Goal: Transaction & Acquisition: Purchase product/service

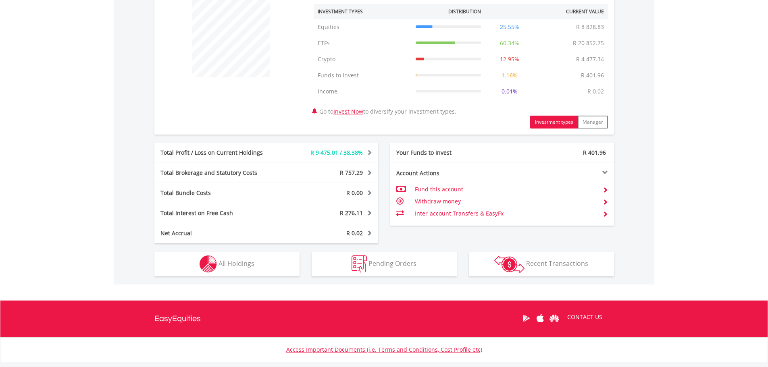
scroll to position [320, 0]
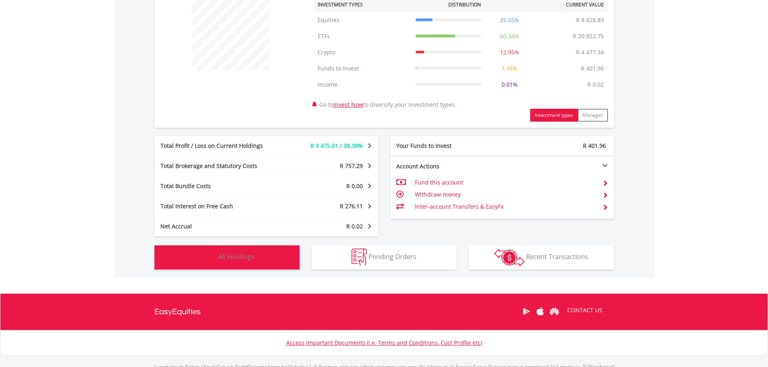
click at [260, 254] on button "Holdings All Holdings" at bounding box center [226, 257] width 145 height 24
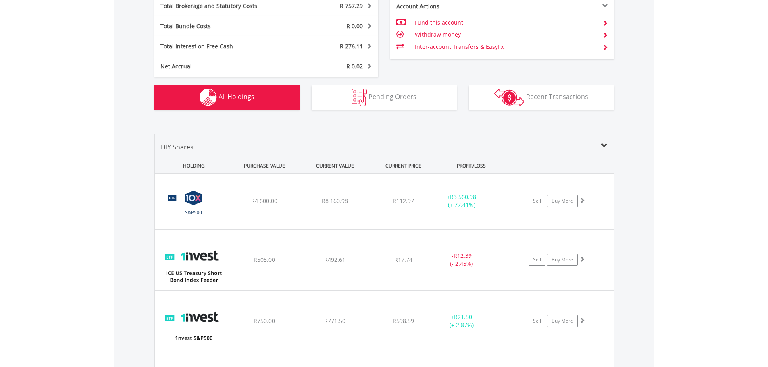
scroll to position [482, 0]
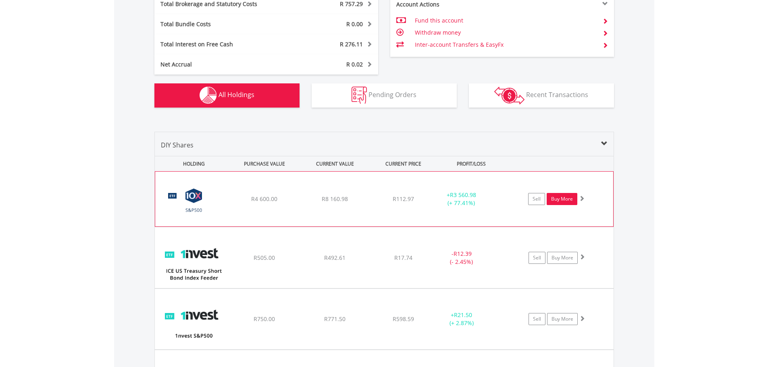
click at [557, 203] on link "Buy More" at bounding box center [562, 199] width 31 height 12
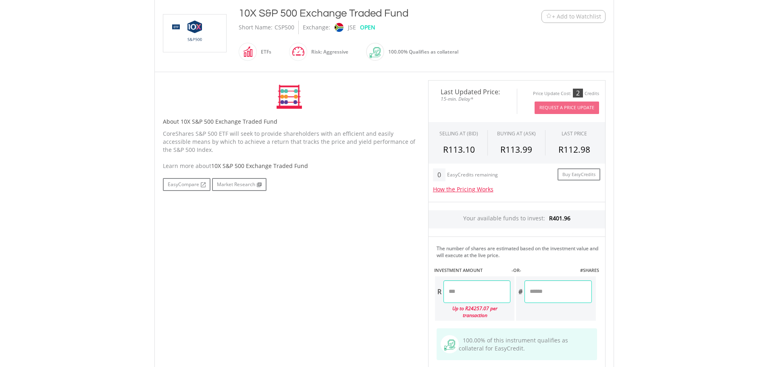
scroll to position [181, 0]
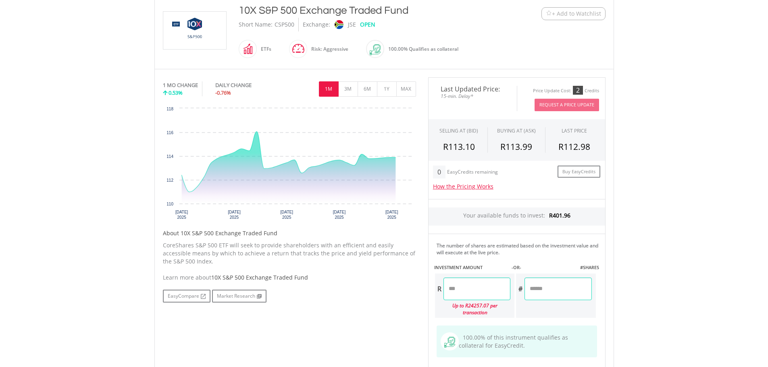
click at [492, 286] on input "number" at bounding box center [476, 289] width 67 height 23
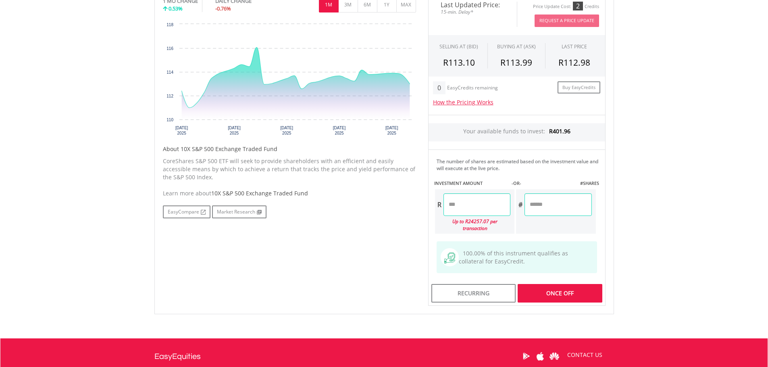
scroll to position [283, 0]
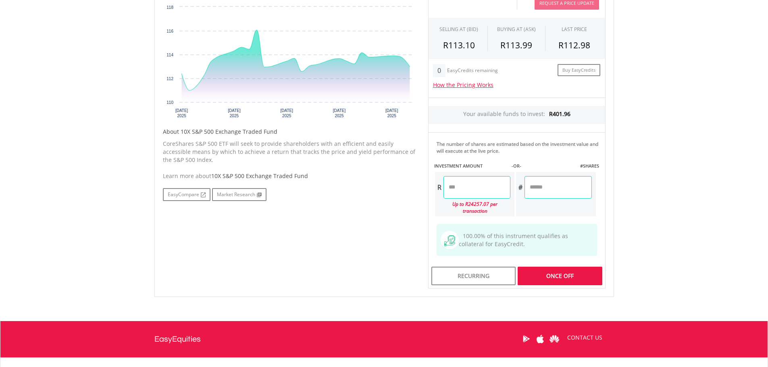
click at [567, 269] on div "Last Updated Price: 15-min. Delay* Price Update Cost: 2 Credits Request A Price…" at bounding box center [516, 132] width 189 height 313
type input "******"
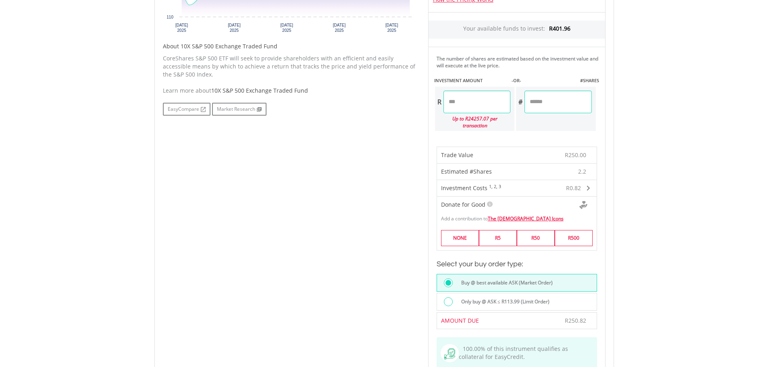
click at [546, 274] on div "Buy @ best available ASK (Market Order)" at bounding box center [517, 283] width 160 height 18
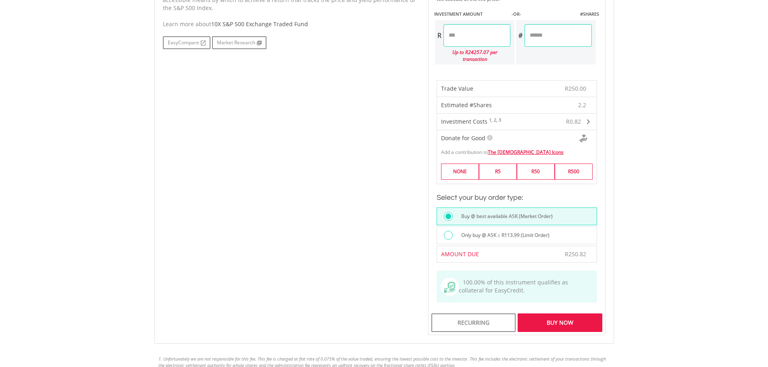
scroll to position [442, 0]
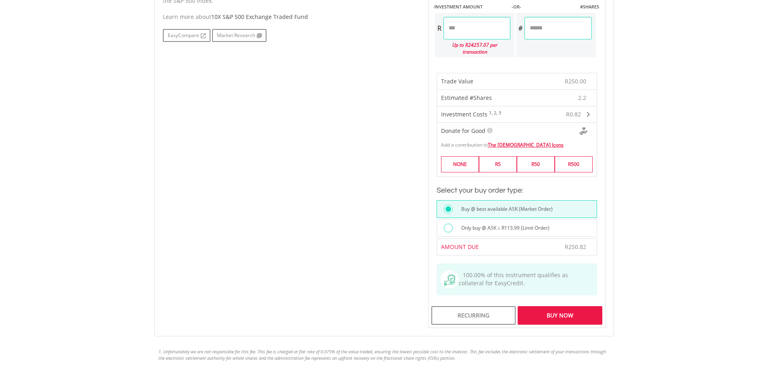
click at [550, 306] on div "Buy Now" at bounding box center [560, 315] width 84 height 19
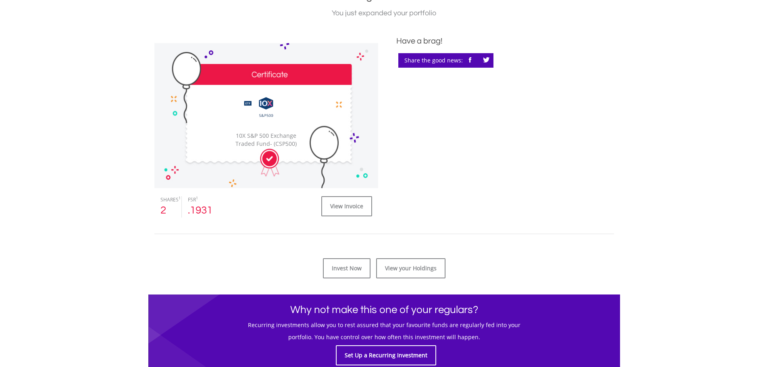
scroll to position [204, 0]
click at [141, 211] on body "My Investments Invest Now New Listings Sell My Recurring Investments Pending Or…" at bounding box center [384, 236] width 768 height 881
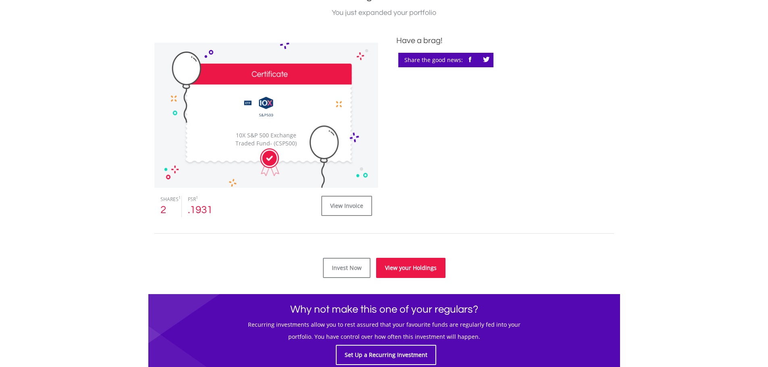
click at [433, 259] on link "View your Holdings" at bounding box center [410, 268] width 69 height 20
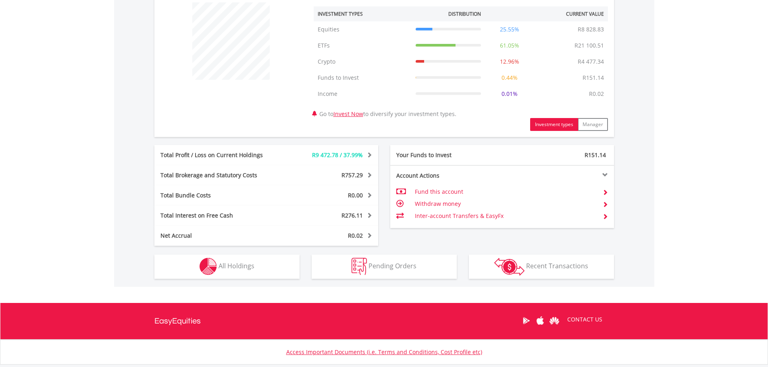
scroll to position [363, 0]
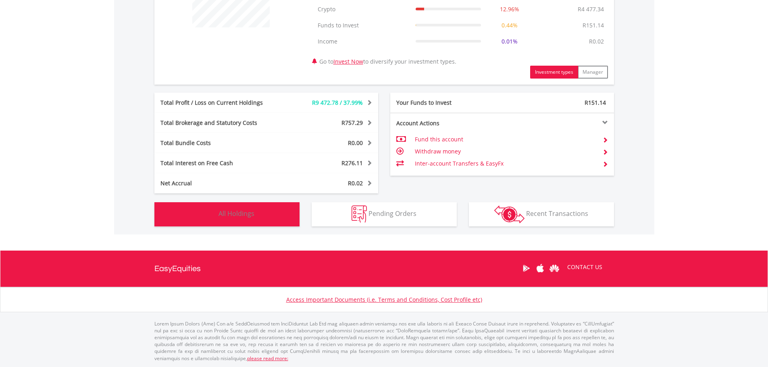
click at [167, 212] on button "Holdings All Holdings" at bounding box center [226, 214] width 145 height 24
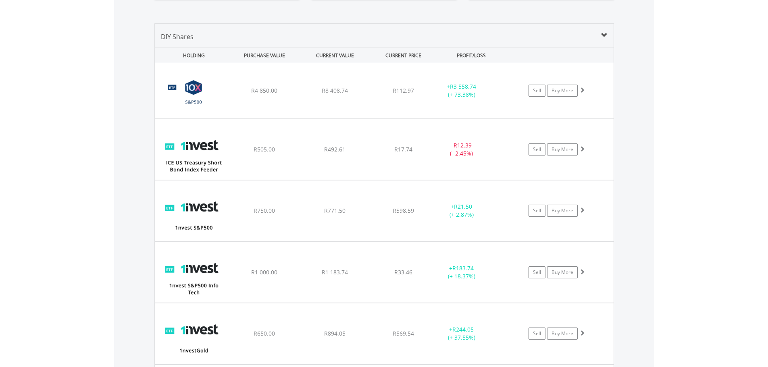
scroll to position [589, 0]
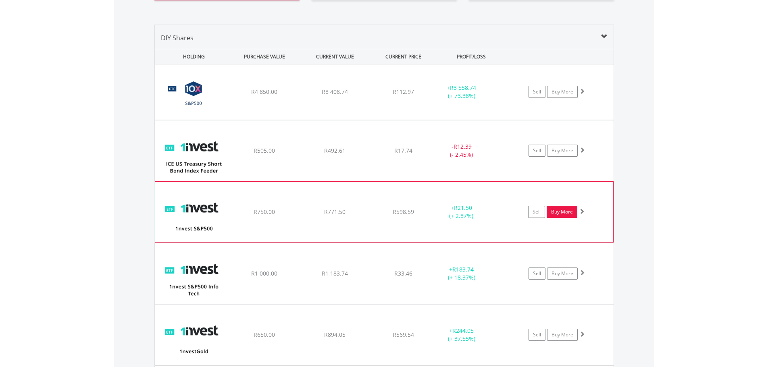
click at [561, 213] on link "Buy More" at bounding box center [562, 212] width 31 height 12
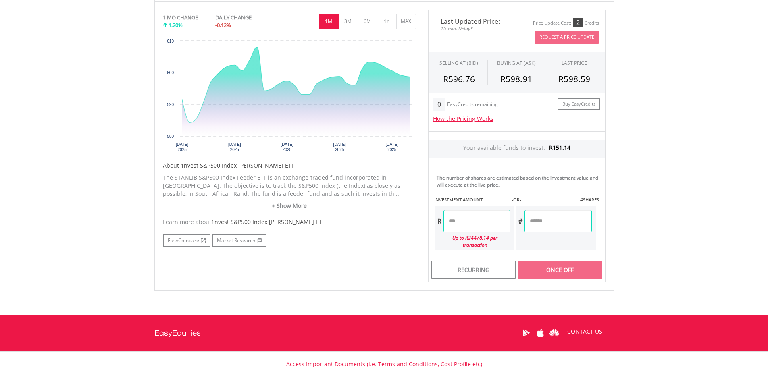
scroll to position [250, 0]
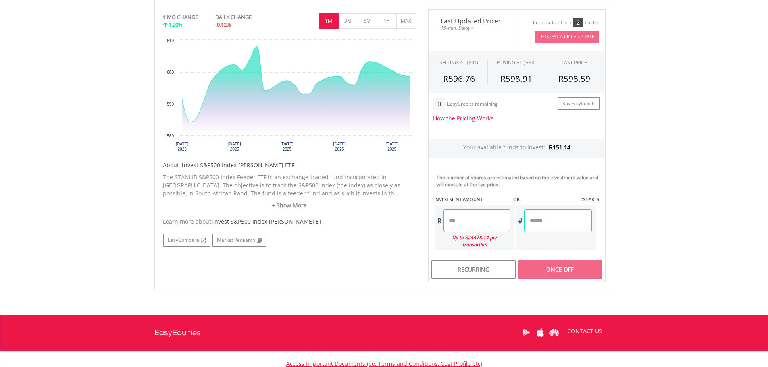
click at [472, 219] on input "number" at bounding box center [476, 221] width 67 height 23
click at [551, 262] on div "Last Updated Price: 15-min. Delay* Price Update Cost: 2 Credits Request A Price…" at bounding box center [516, 145] width 189 height 273
type input "******"
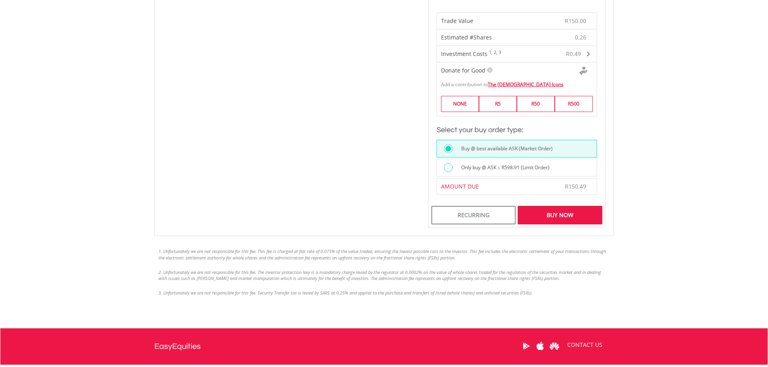
scroll to position [503, 0]
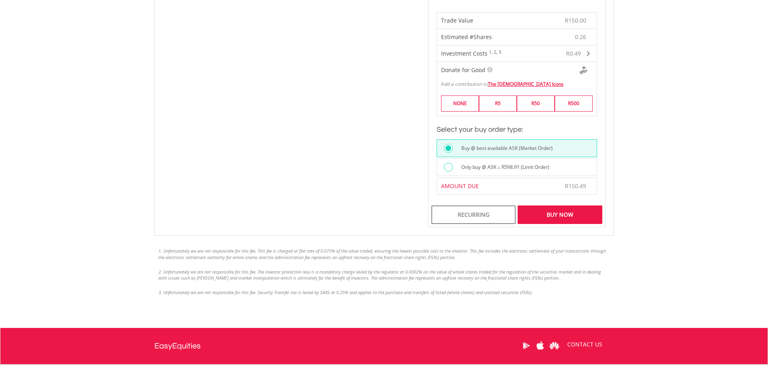
click at [557, 212] on div "Buy Now" at bounding box center [560, 215] width 84 height 19
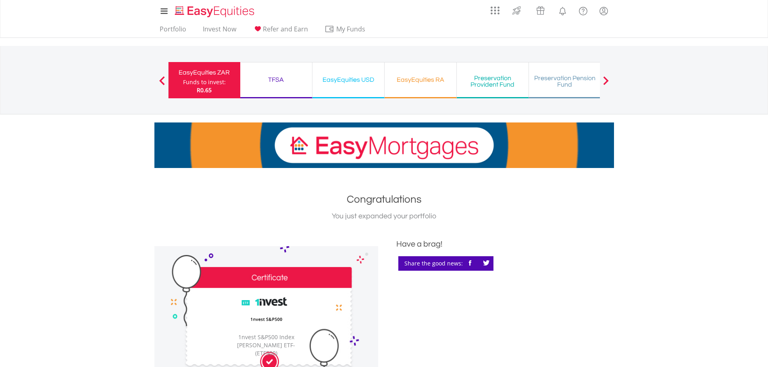
click at [263, 82] on div "TFSA" at bounding box center [276, 79] width 62 height 11
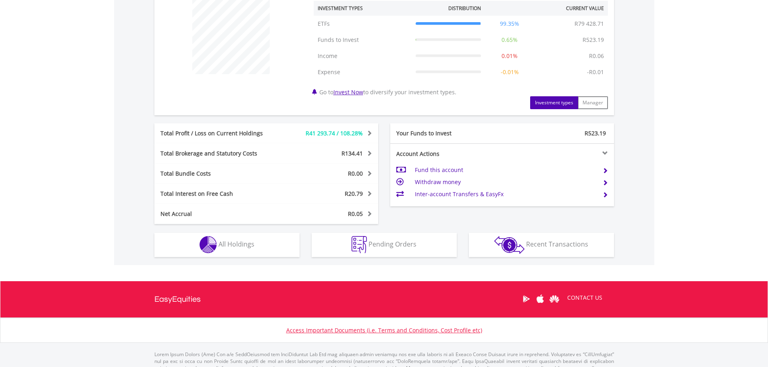
scroll to position [347, 0]
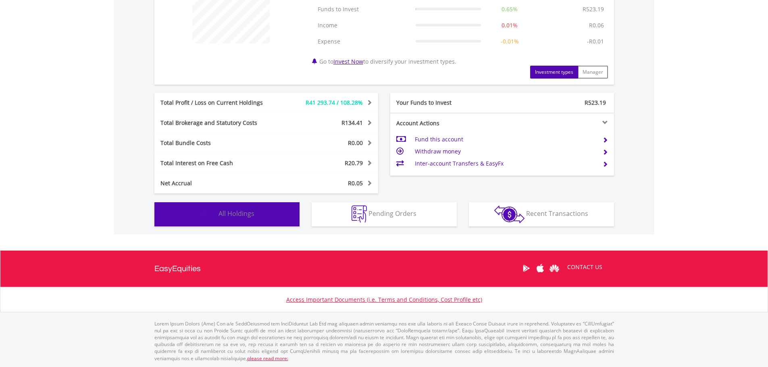
click at [234, 225] on button "Holdings All Holdings" at bounding box center [226, 214] width 145 height 24
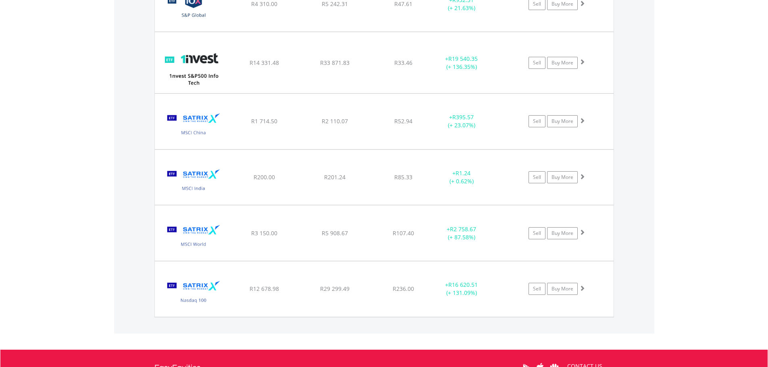
scroll to position [718, 0]
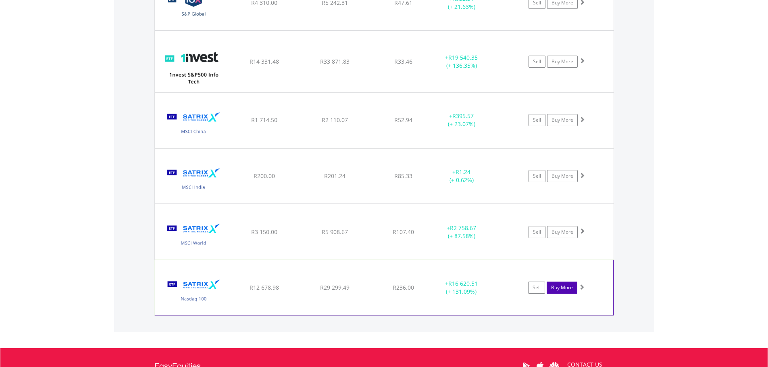
click at [557, 289] on link "Buy More" at bounding box center [562, 288] width 31 height 12
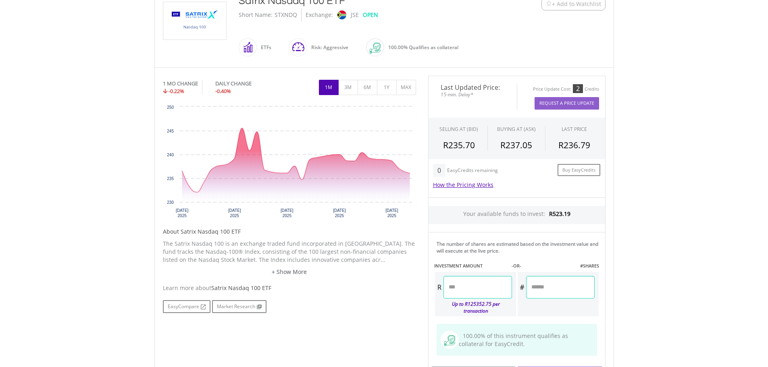
scroll to position [191, 0]
click at [485, 285] on input "number" at bounding box center [477, 287] width 69 height 23
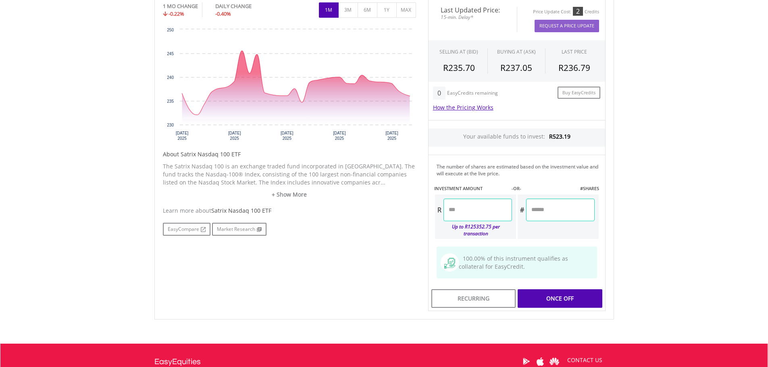
scroll to position [269, 0]
click at [543, 291] on div "Last Updated Price: 15-min. Delay* Price Update Cost: 2 Credits Request A Price…" at bounding box center [516, 154] width 189 height 313
type input "******"
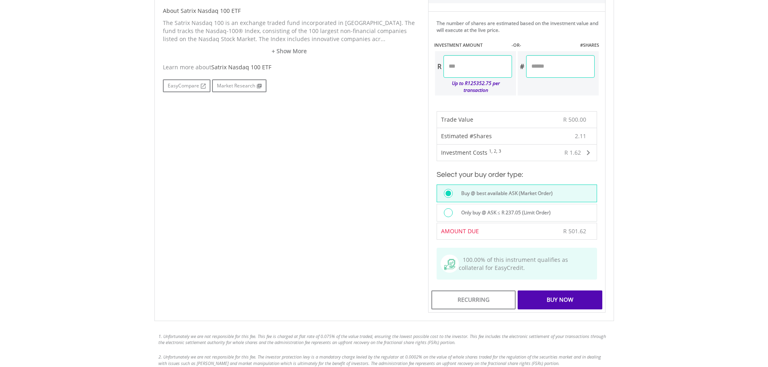
scroll to position [412, 0]
click at [567, 298] on div "Buy Now" at bounding box center [560, 300] width 84 height 19
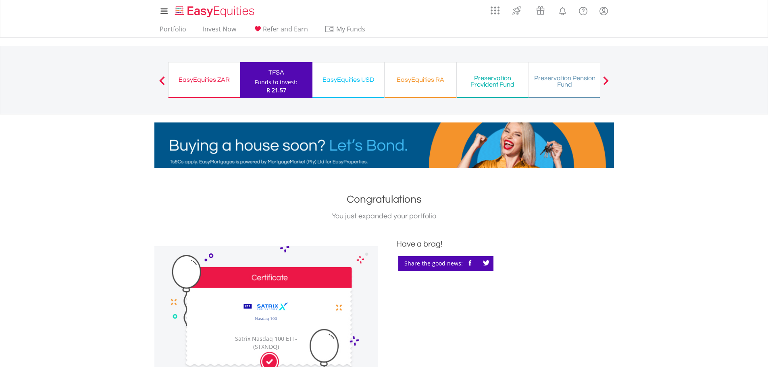
click at [431, 76] on div "EasyEquities RA" at bounding box center [420, 79] width 62 height 11
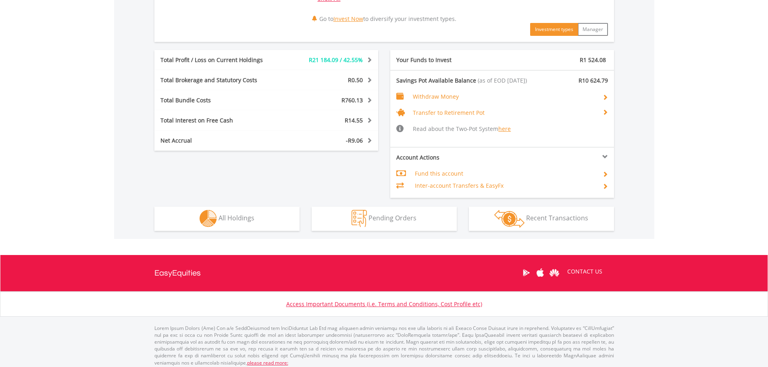
scroll to position [422, 0]
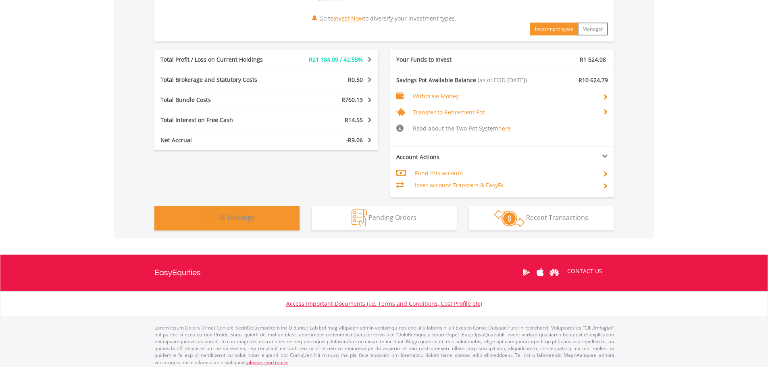
click at [278, 219] on button "Holdings All Holdings" at bounding box center [226, 218] width 145 height 24
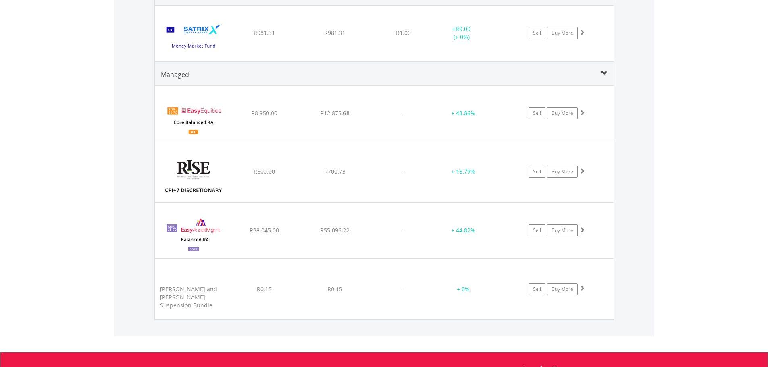
scroll to position [806, 0]
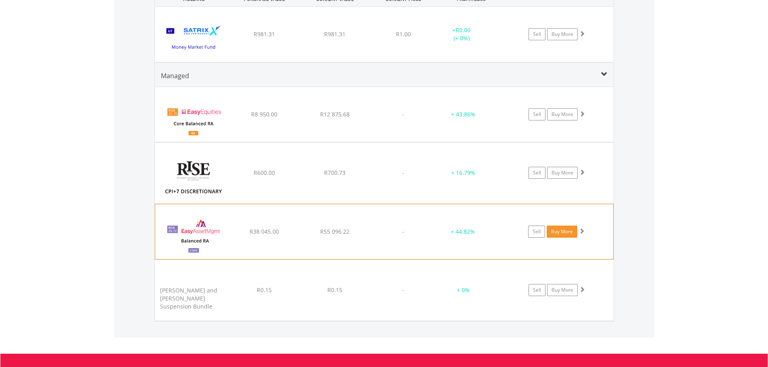
click at [561, 234] on link "Buy More" at bounding box center [562, 232] width 31 height 12
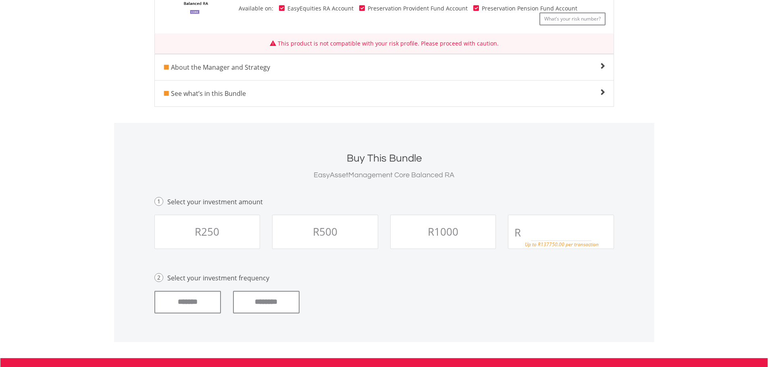
scroll to position [212, 0]
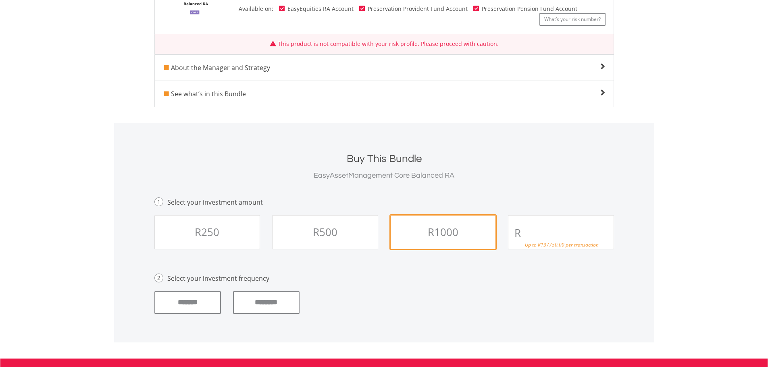
click at [448, 241] on link "R1000" at bounding box center [443, 232] width 106 height 34
click at [279, 299] on input "********" at bounding box center [266, 302] width 67 height 23
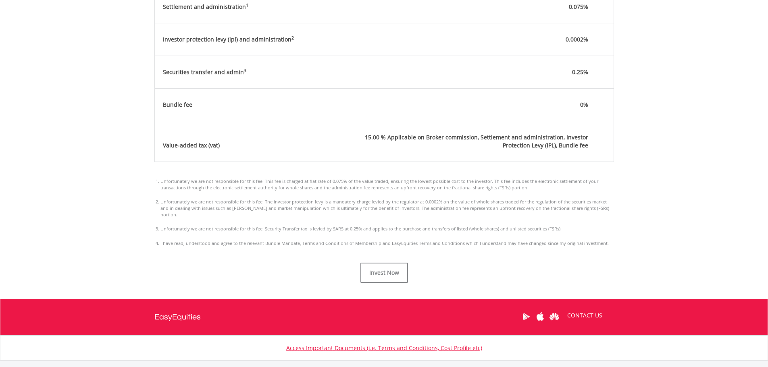
scroll to position [476, 0]
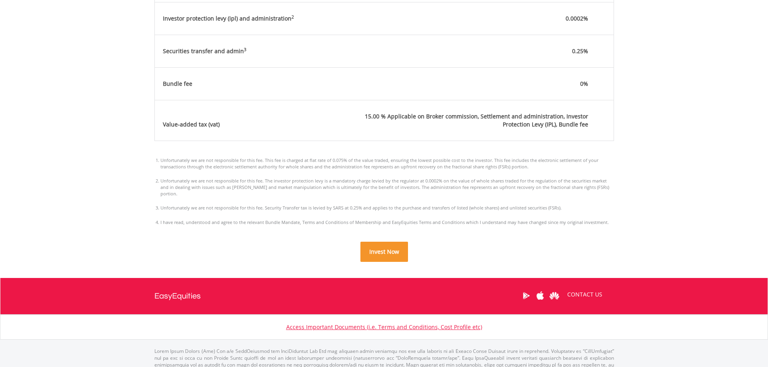
click at [390, 248] on span "Invest Now" at bounding box center [384, 252] width 30 height 8
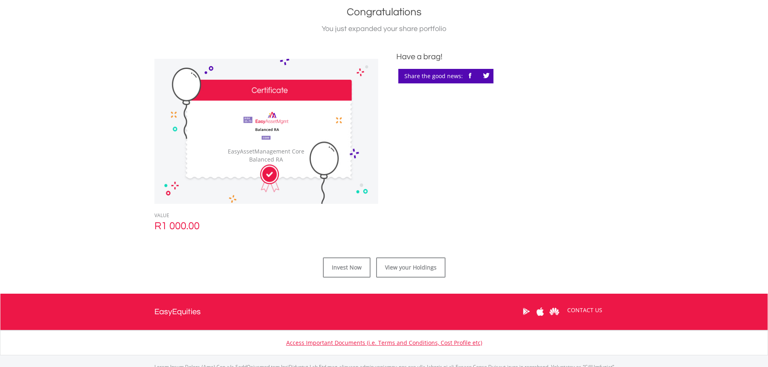
scroll to position [181, 0]
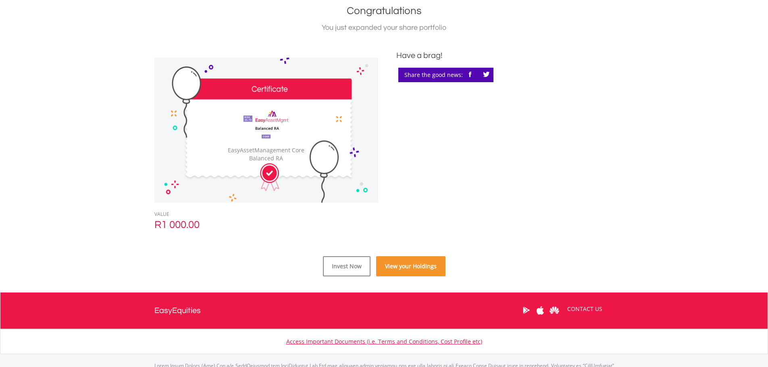
click at [424, 263] on link "View your Holdings" at bounding box center [410, 266] width 69 height 20
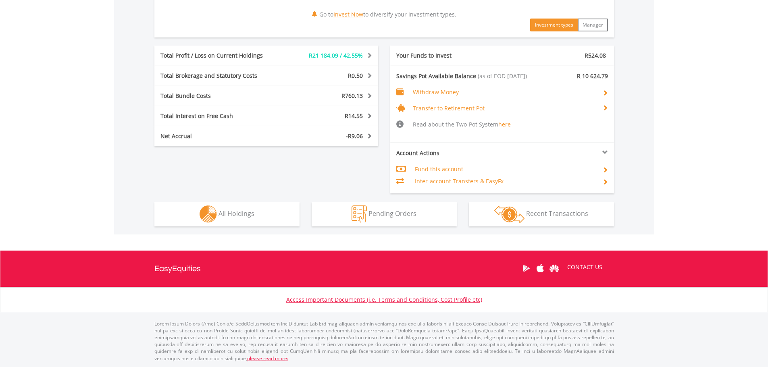
scroll to position [426, 0]
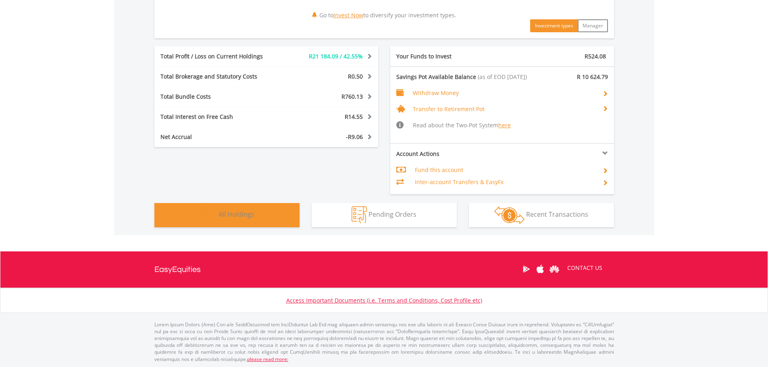
click at [274, 206] on button "Holdings All Holdings" at bounding box center [226, 215] width 145 height 24
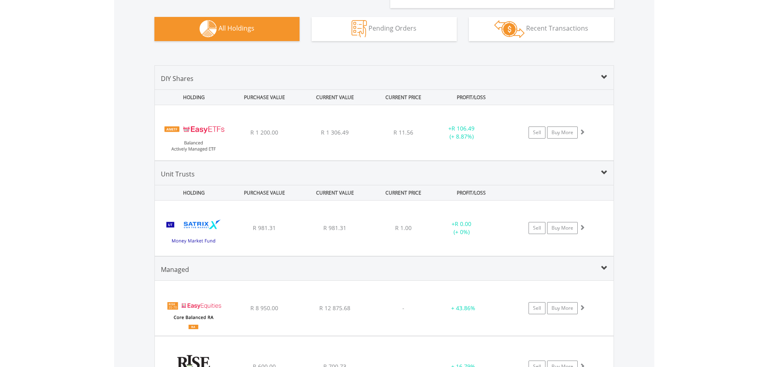
scroll to position [572, 0]
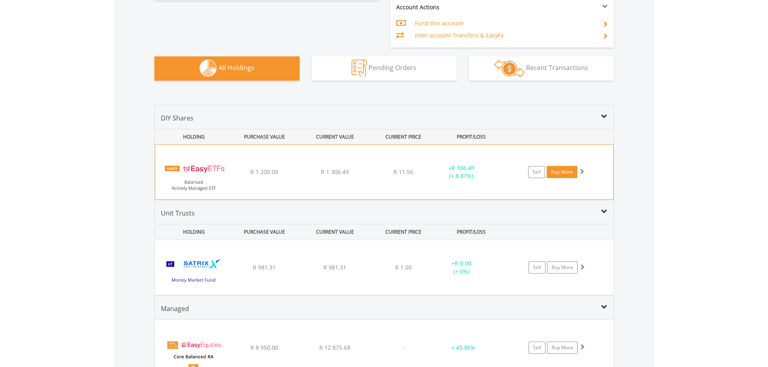
click at [559, 172] on link "Buy More" at bounding box center [562, 172] width 31 height 12
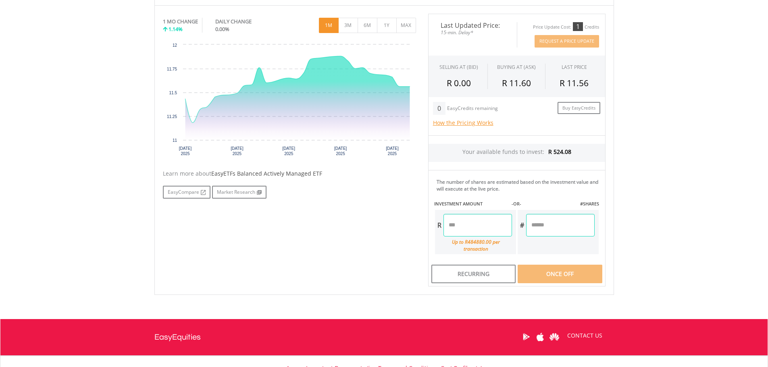
scroll to position [246, 0]
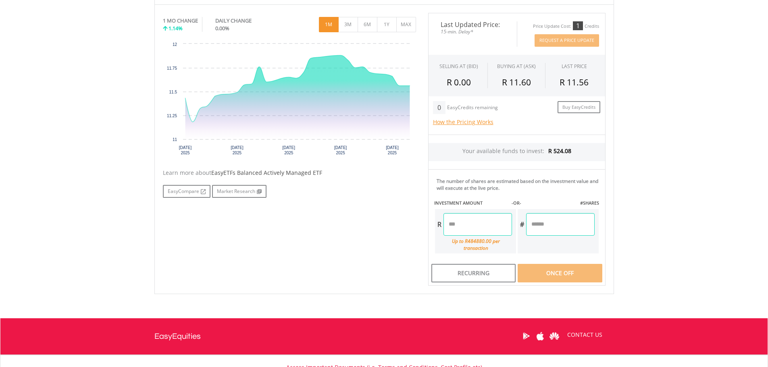
click at [502, 229] on input "number" at bounding box center [477, 224] width 69 height 23
click at [578, 266] on div "Last Updated Price: 15-min. Delay* Price Update Cost: 1 Credits Request A Price…" at bounding box center [516, 149] width 189 height 273
type input "******"
type input "*******"
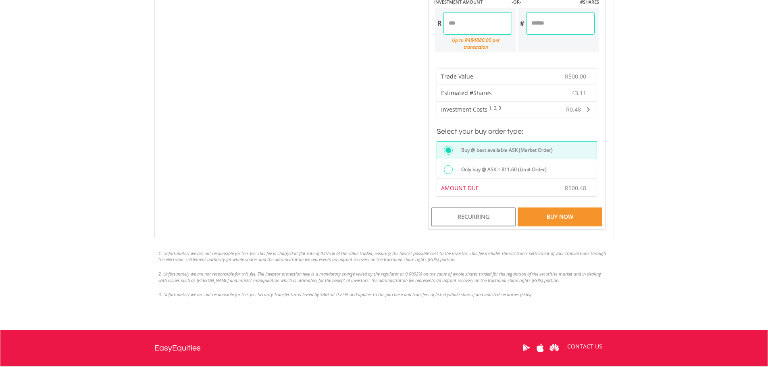
scroll to position [447, 0]
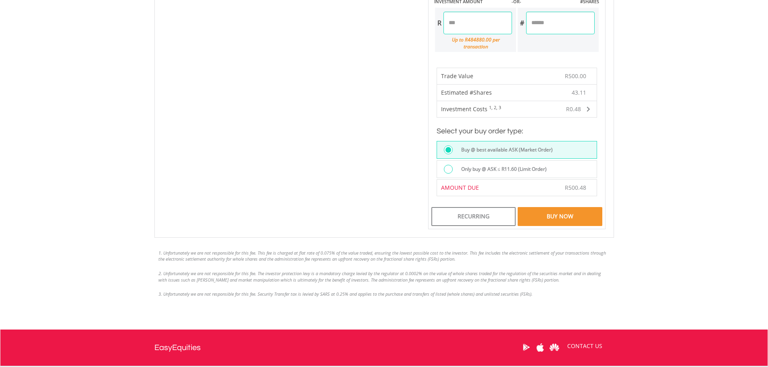
click at [583, 207] on div "Buy Now" at bounding box center [560, 216] width 84 height 19
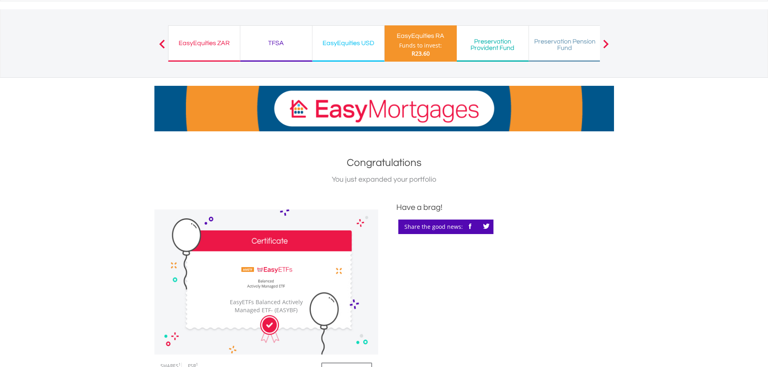
scroll to position [37, 0]
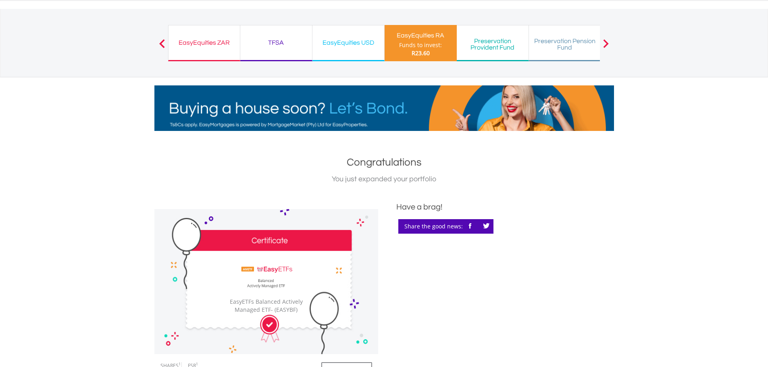
click at [273, 50] on div "TFSA Funds to invest: R23.60" at bounding box center [276, 43] width 72 height 36
